Goal: Transaction & Acquisition: Download file/media

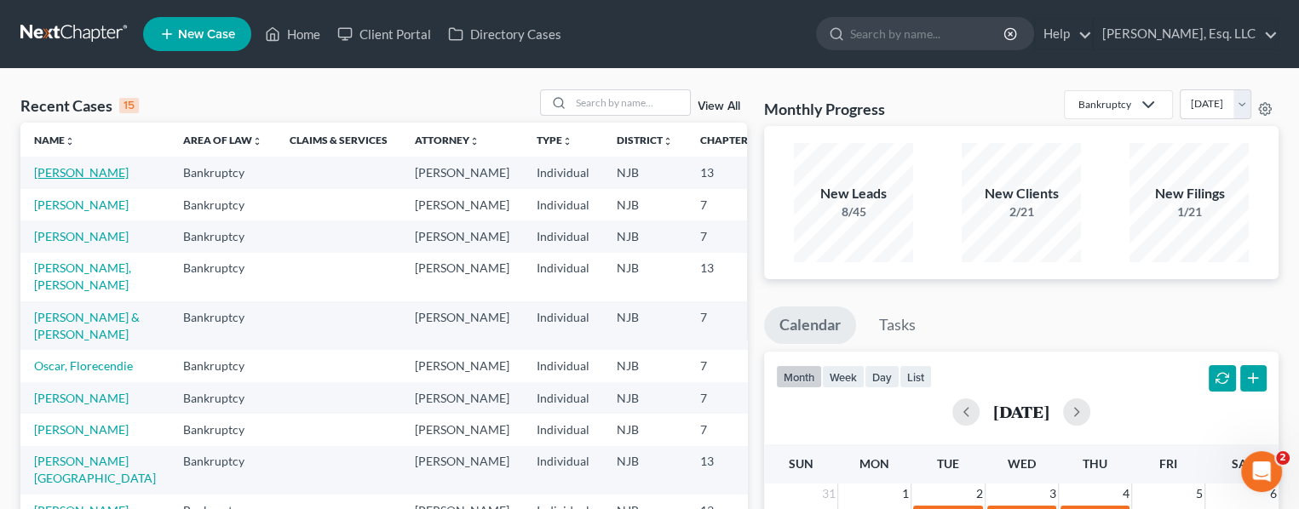
click at [58, 177] on link "[PERSON_NAME]" at bounding box center [81, 172] width 95 height 14
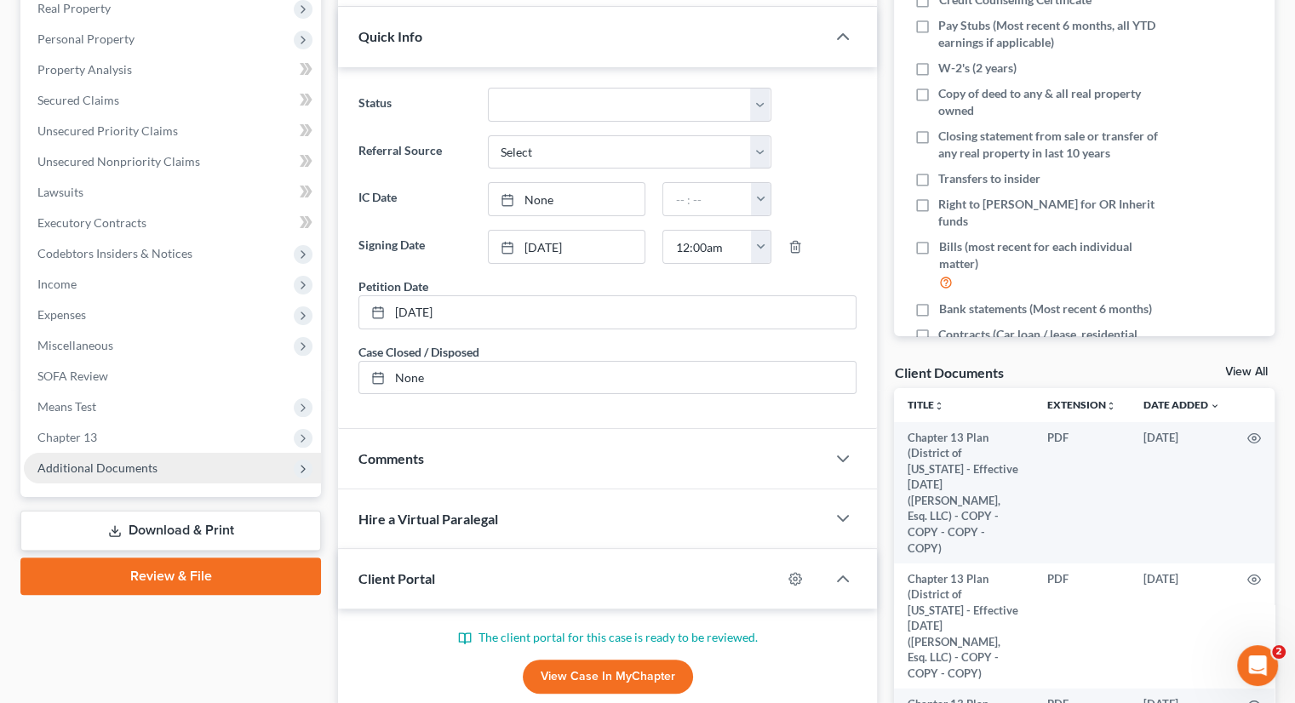
scroll to position [341, 0]
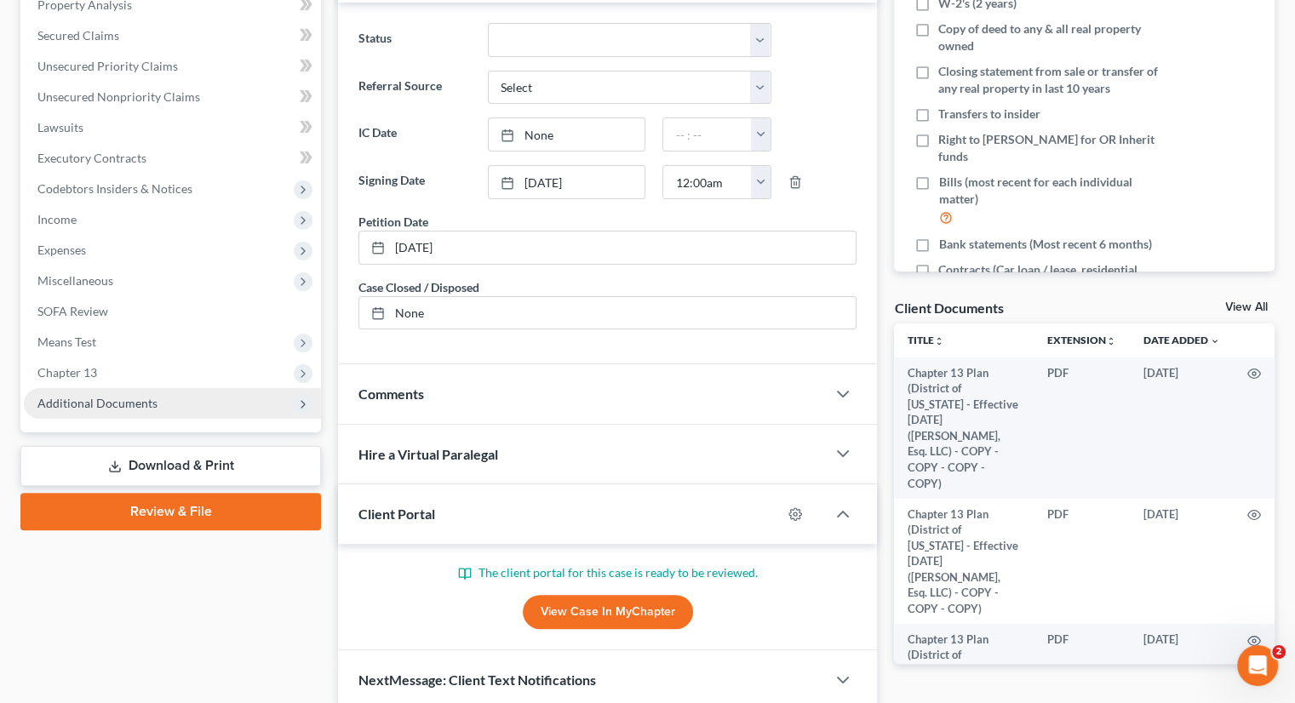
drag, startPoint x: 152, startPoint y: 406, endPoint x: 164, endPoint y: 406, distance: 11.9
click at [152, 406] on span "Additional Documents" at bounding box center [97, 403] width 120 height 14
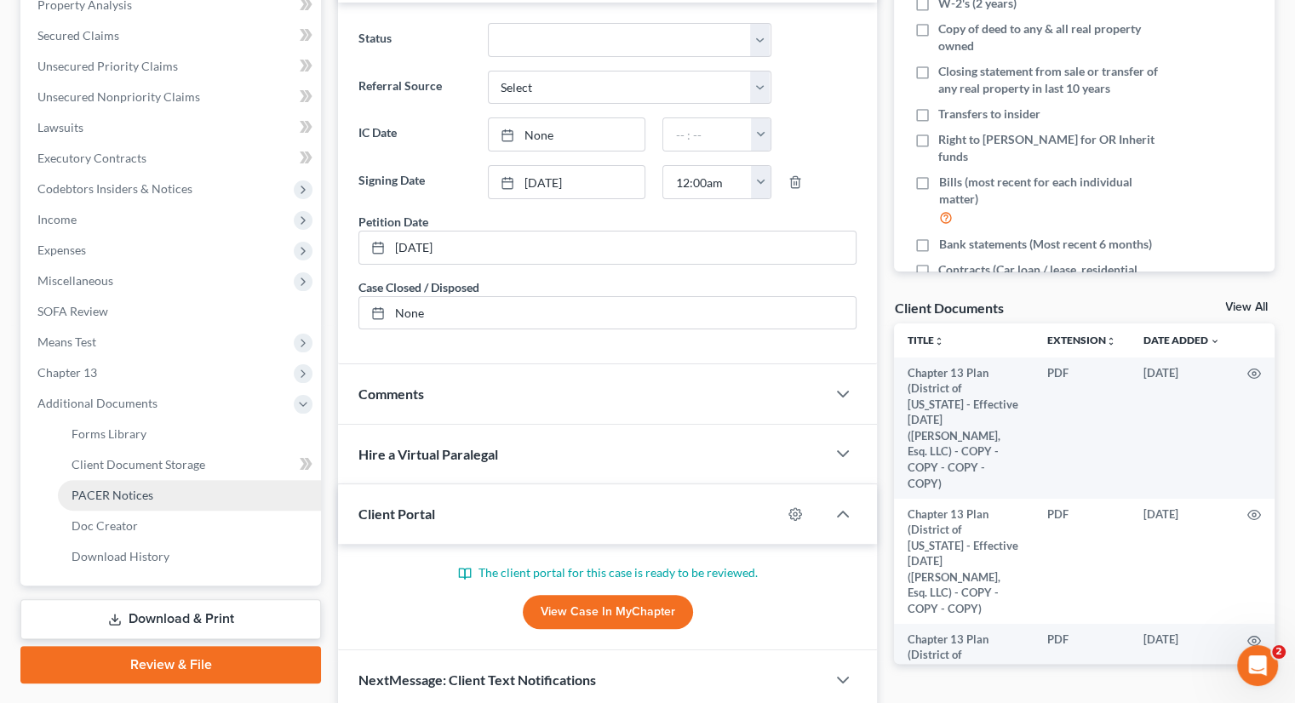
click at [150, 488] on span "PACER Notices" at bounding box center [113, 495] width 82 height 14
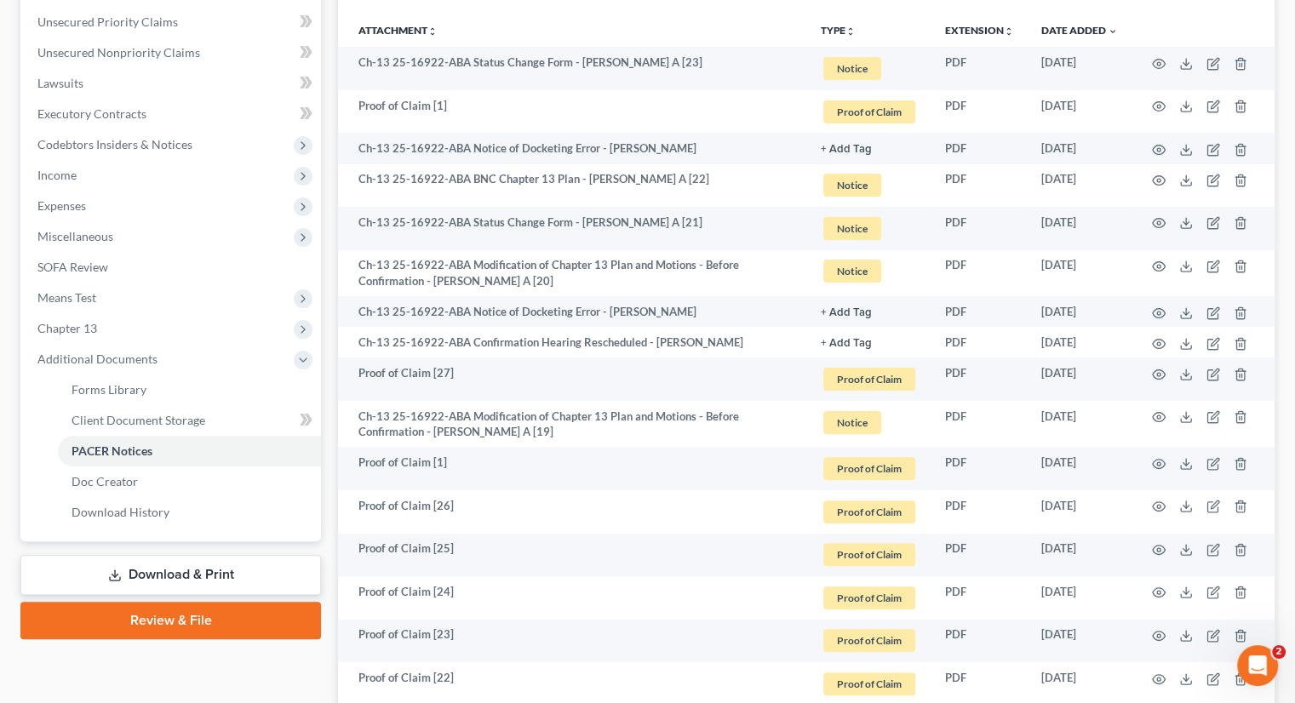
scroll to position [129, 0]
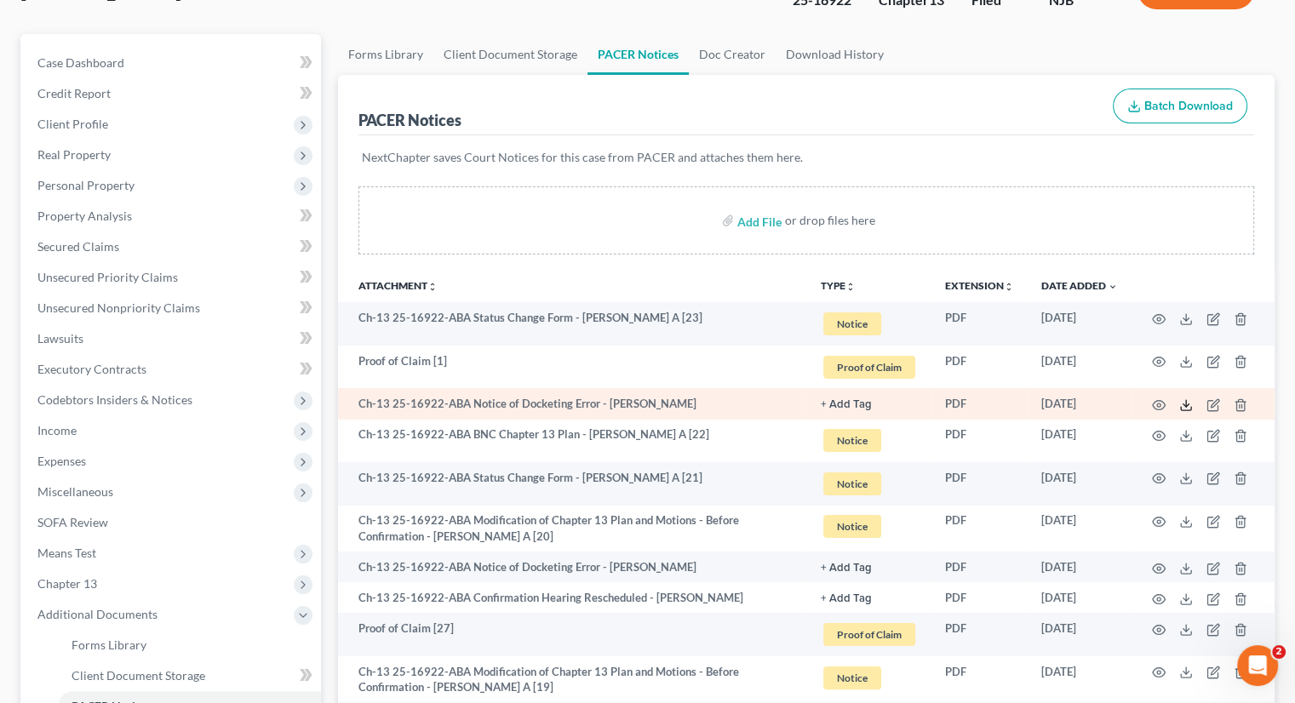
click at [1187, 405] on polyline at bounding box center [1187, 406] width 6 height 3
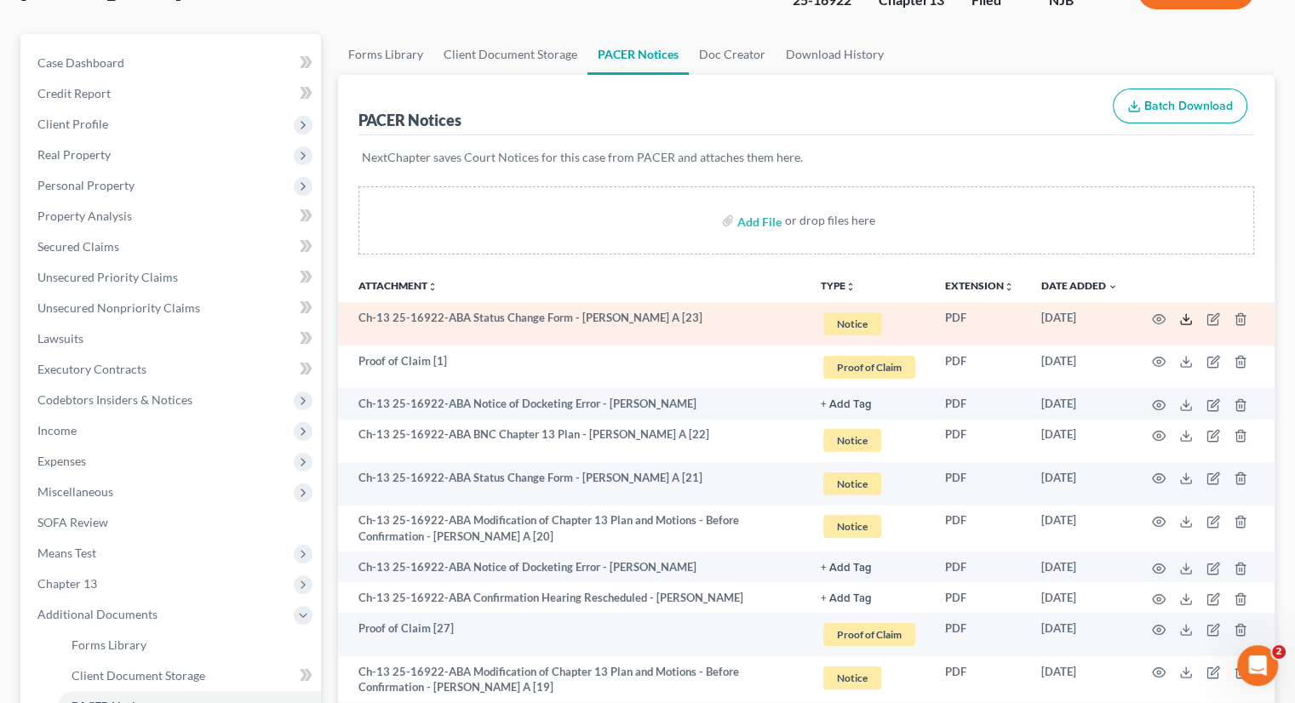
click at [1183, 319] on icon at bounding box center [1186, 320] width 14 height 14
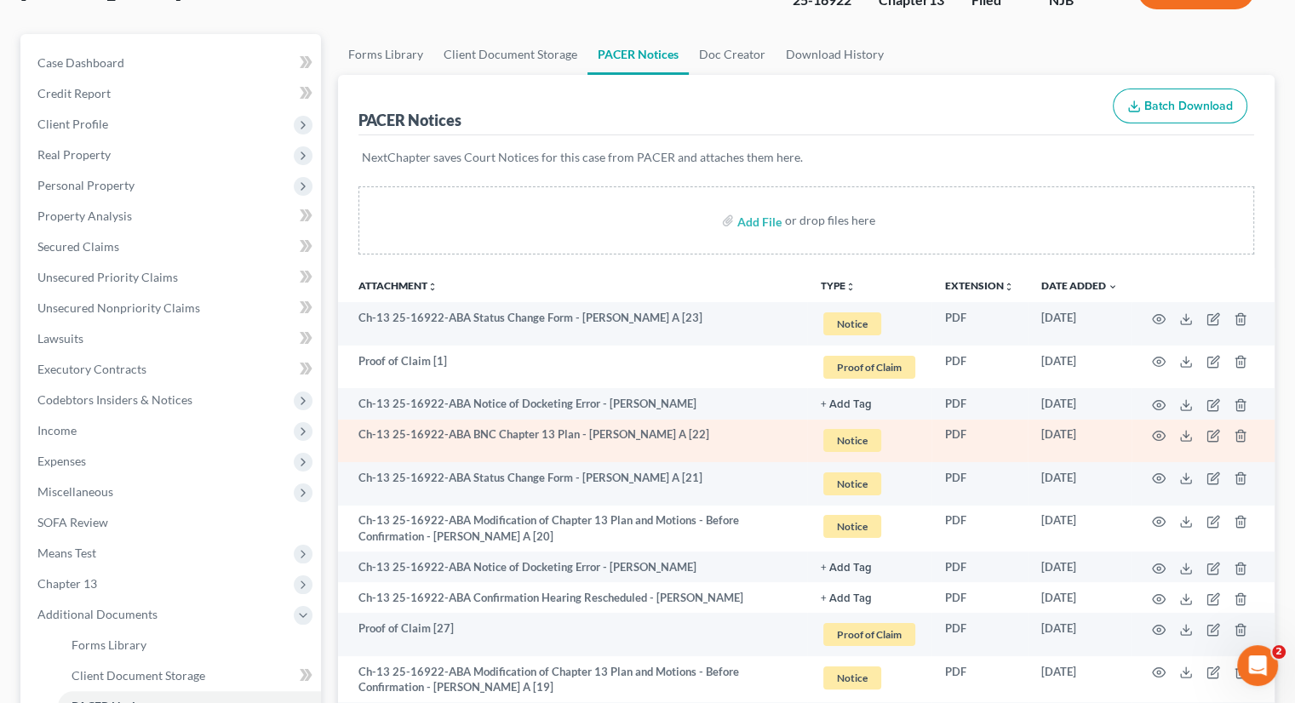
click at [1179, 429] on td at bounding box center [1203, 441] width 143 height 43
click at [1186, 433] on line at bounding box center [1186, 434] width 0 height 7
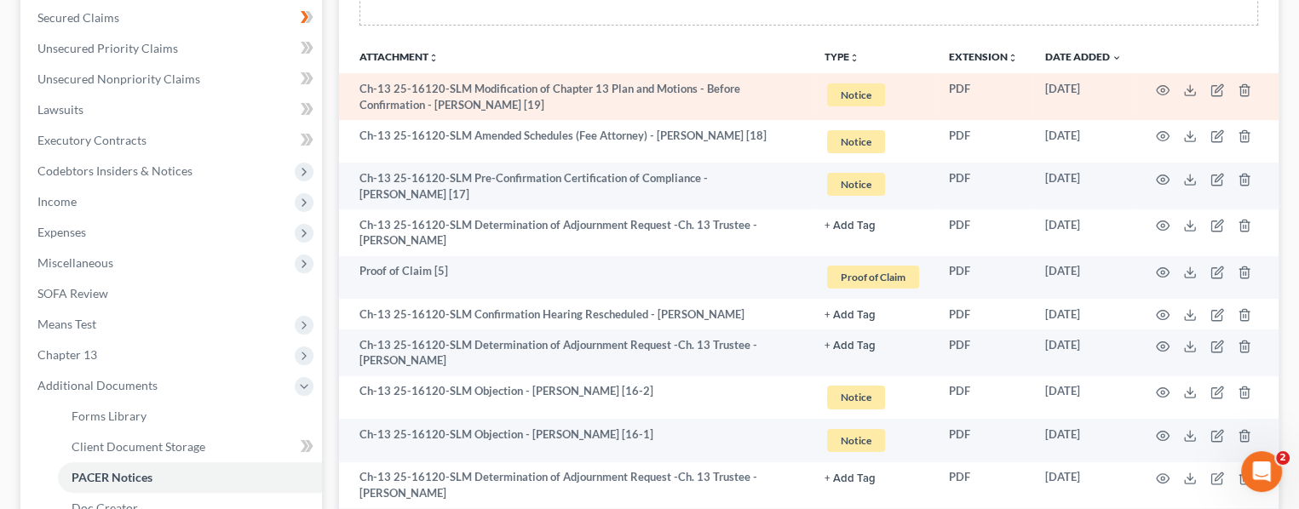
scroll to position [341, 0]
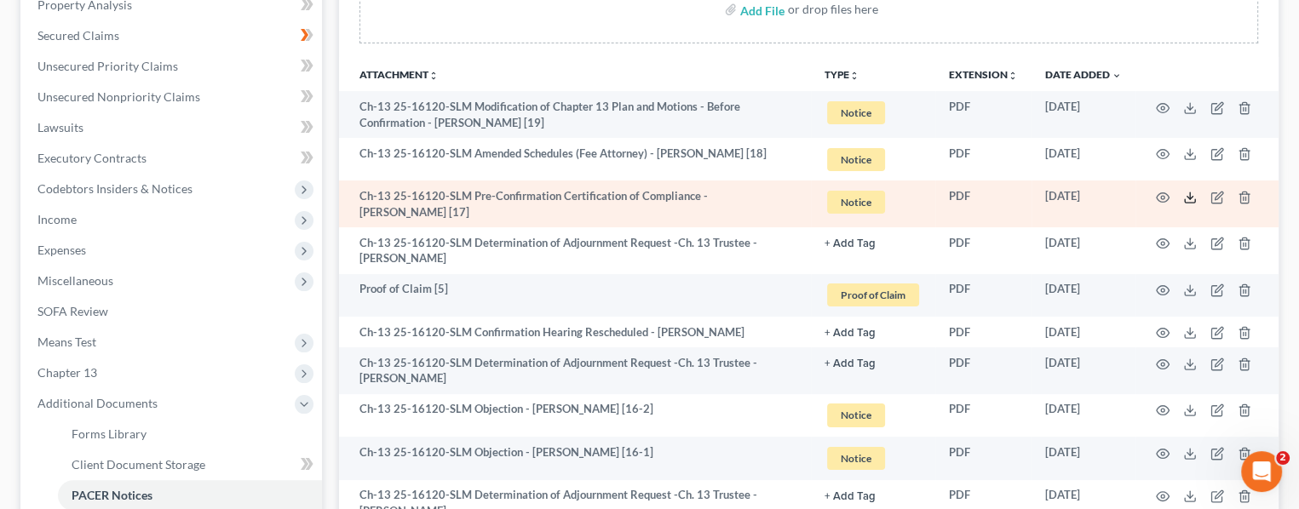
click at [1189, 195] on icon at bounding box center [1190, 198] width 14 height 14
